Goal: Information Seeking & Learning: Learn about a topic

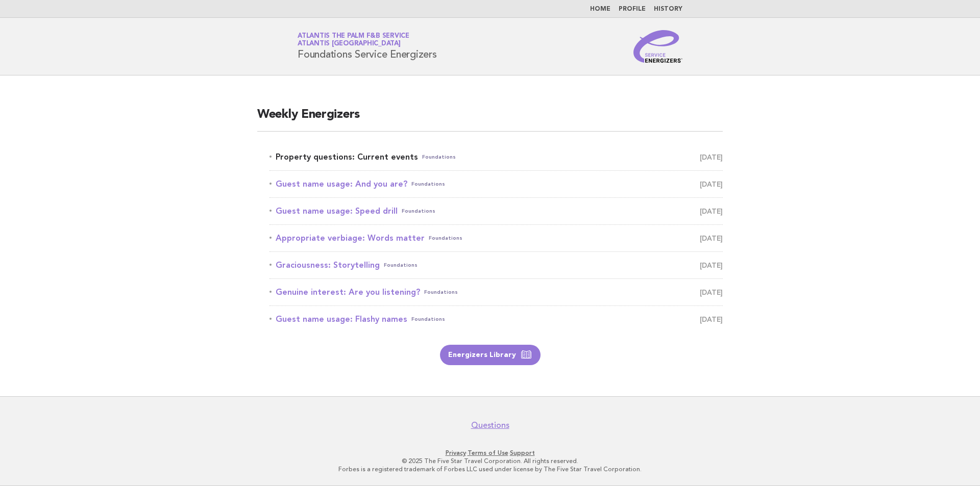
click at [486, 159] on link "Property questions: Current events Foundations August 11" at bounding box center [496, 157] width 453 height 14
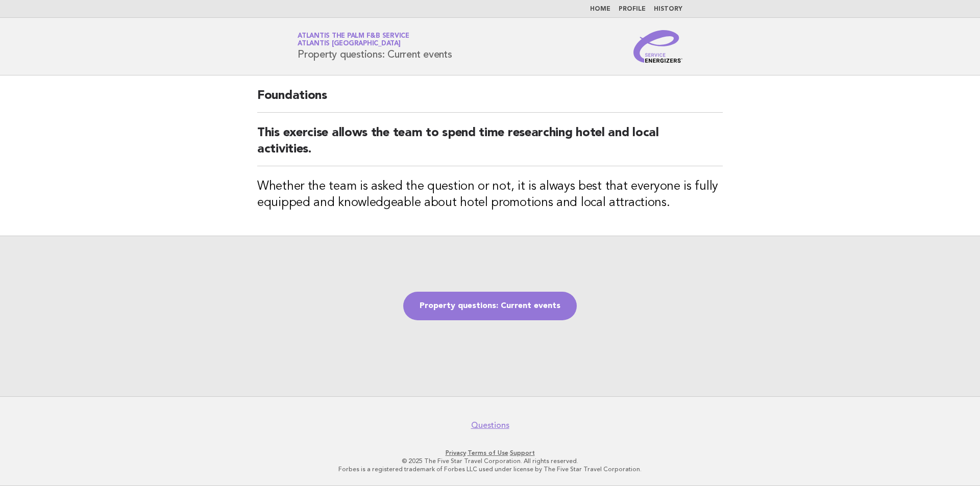
click at [601, 9] on link "Home" at bounding box center [600, 9] width 20 height 6
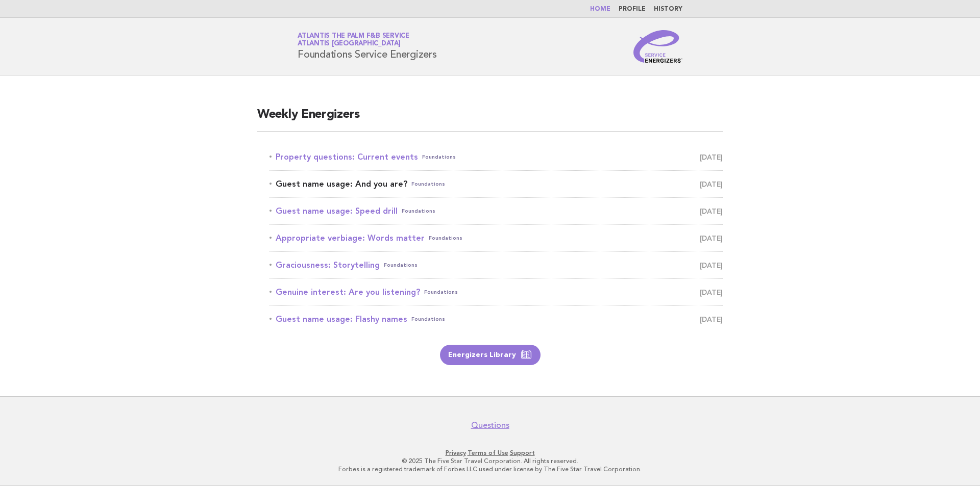
click at [430, 184] on span "Foundations" at bounding box center [428, 184] width 34 height 14
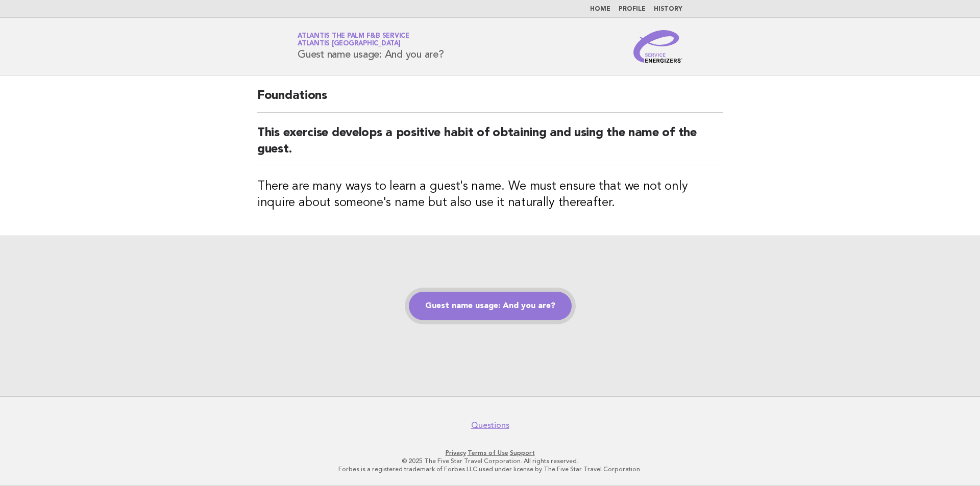
click at [504, 311] on link "Guest name usage: And you are?" at bounding box center [490, 306] width 163 height 29
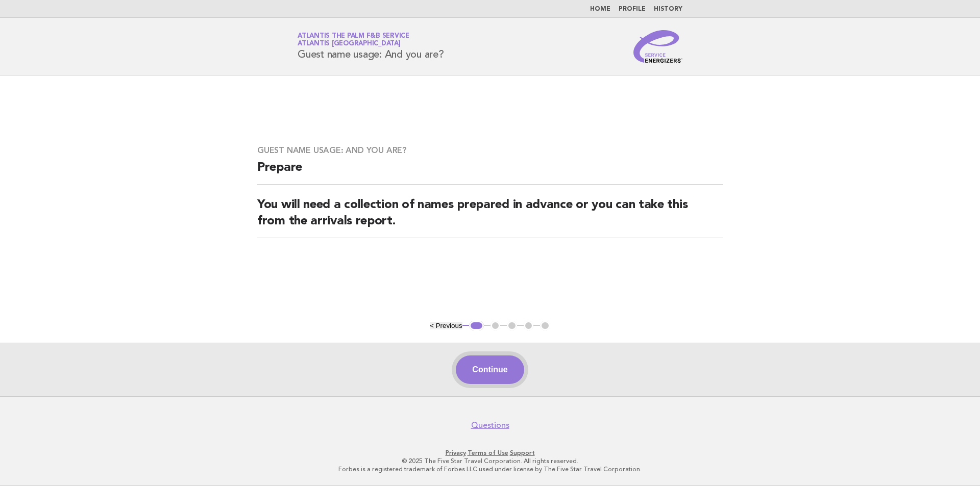
click at [483, 364] on button "Continue" at bounding box center [490, 370] width 68 height 29
